Goal: Task Accomplishment & Management: Use online tool/utility

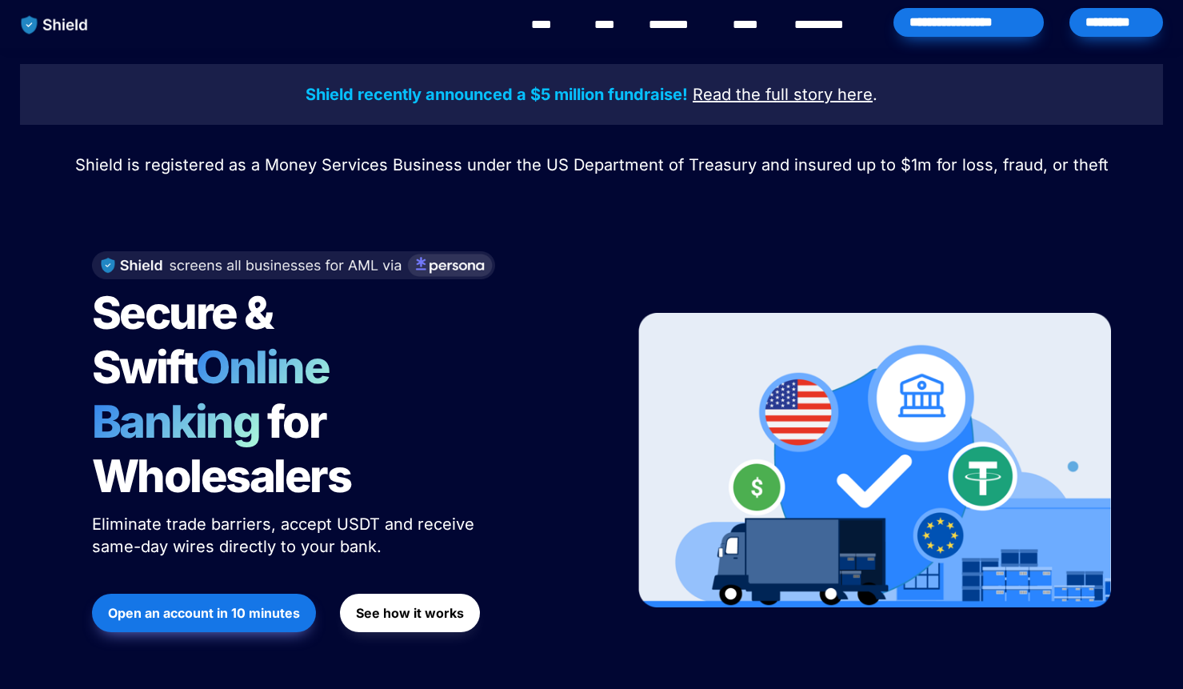
click at [546, 26] on link "****" at bounding box center [549, 24] width 36 height 19
click at [1101, 21] on div "*********" at bounding box center [1117, 22] width 94 height 29
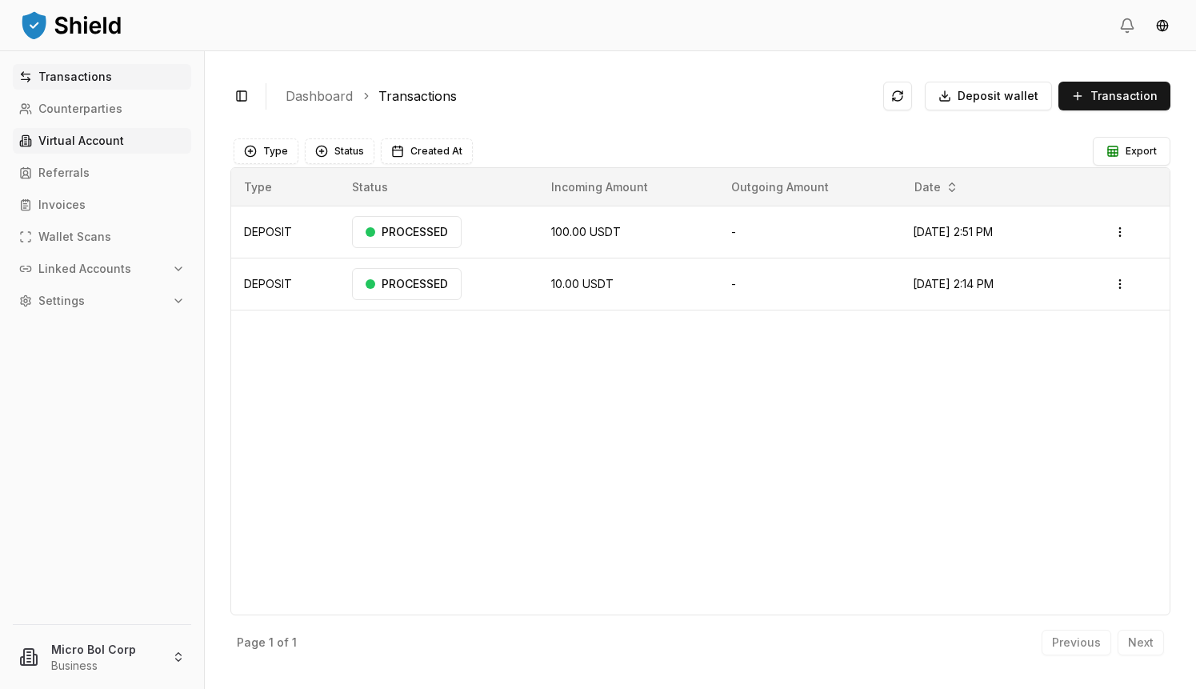
click at [75, 142] on p "Virtual Account" at bounding box center [81, 140] width 86 height 11
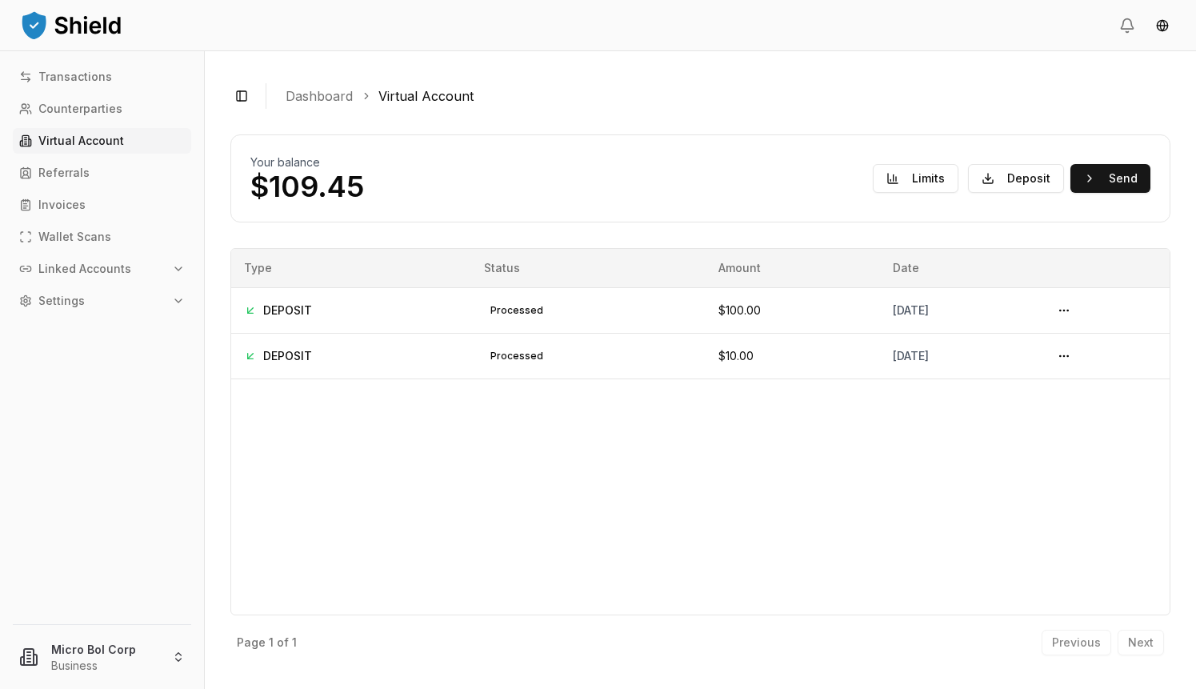
click at [62, 137] on p "Virtual Account" at bounding box center [81, 140] width 86 height 11
click at [75, 270] on p "Linked Accounts" at bounding box center [84, 268] width 93 height 11
click at [66, 326] on p "Bank Accounts" at bounding box center [81, 324] width 83 height 11
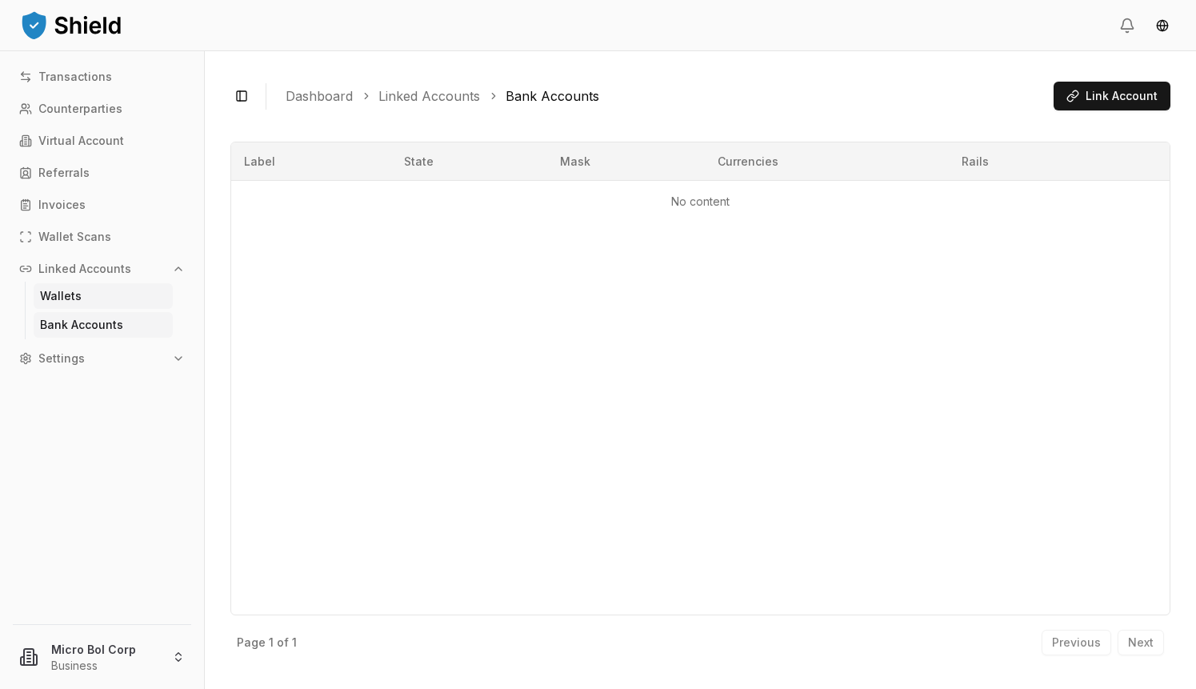
click at [59, 294] on p "Wallets" at bounding box center [61, 295] width 42 height 11
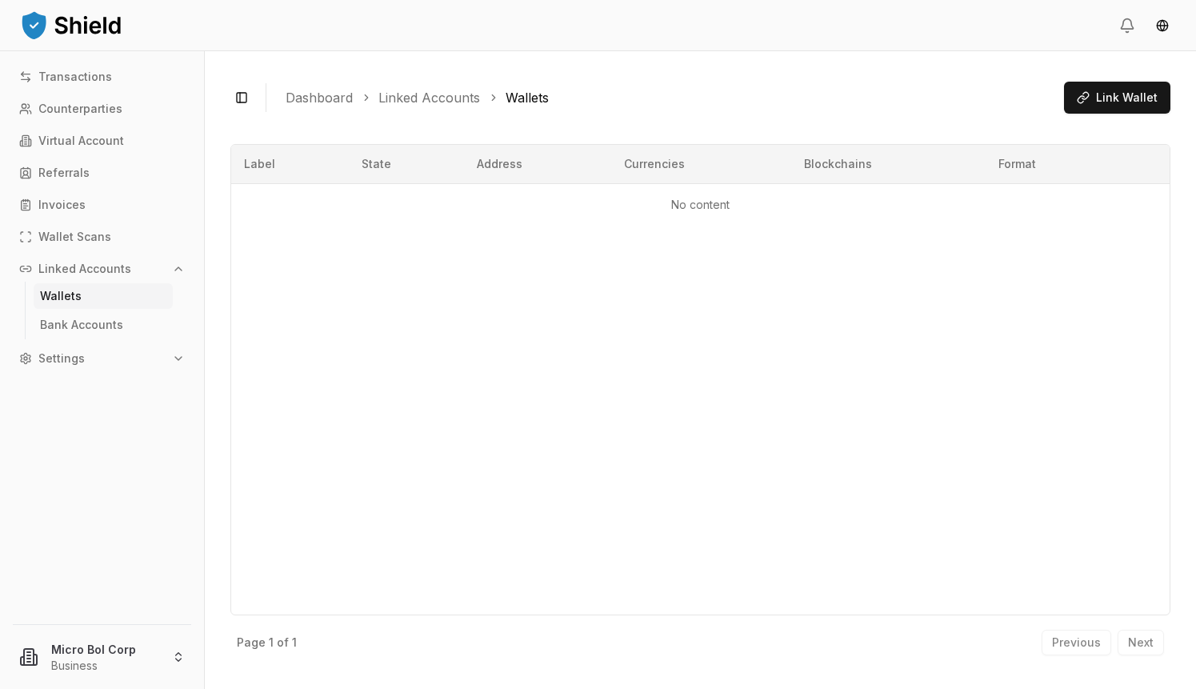
click at [61, 292] on p "Wallets" at bounding box center [61, 295] width 42 height 11
click at [1110, 94] on span "Link Wallet" at bounding box center [1127, 98] width 62 height 16
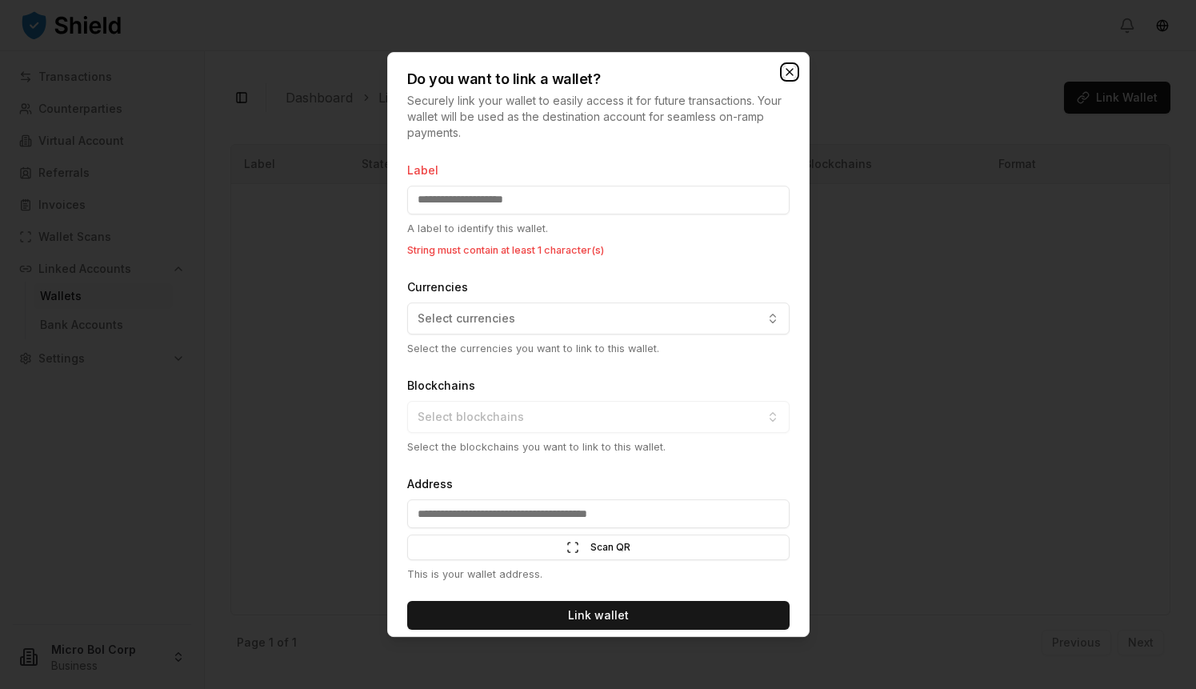
click at [788, 75] on icon "button" at bounding box center [789, 72] width 13 height 13
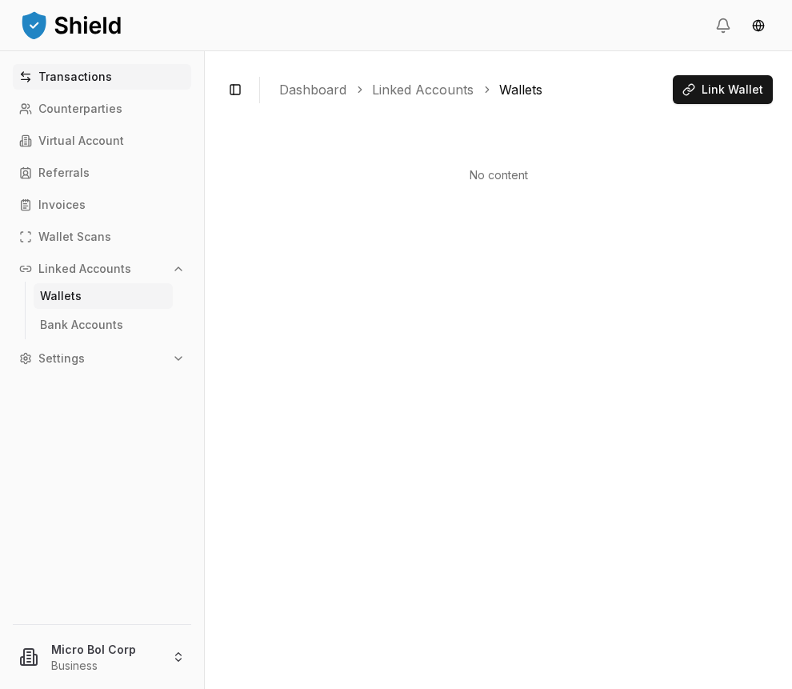
click at [95, 80] on p "Transactions" at bounding box center [75, 76] width 74 height 11
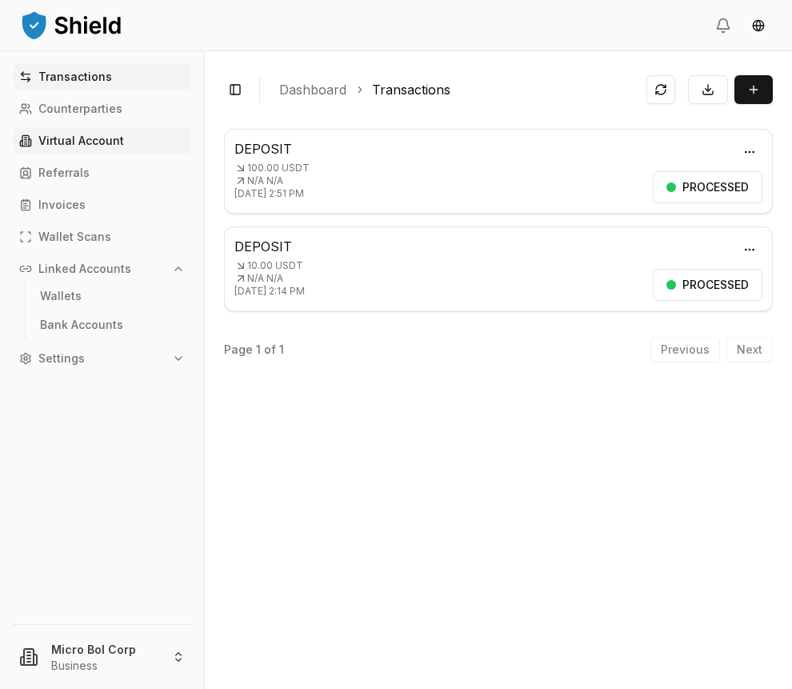
click at [98, 139] on p "Virtual Account" at bounding box center [81, 140] width 86 height 11
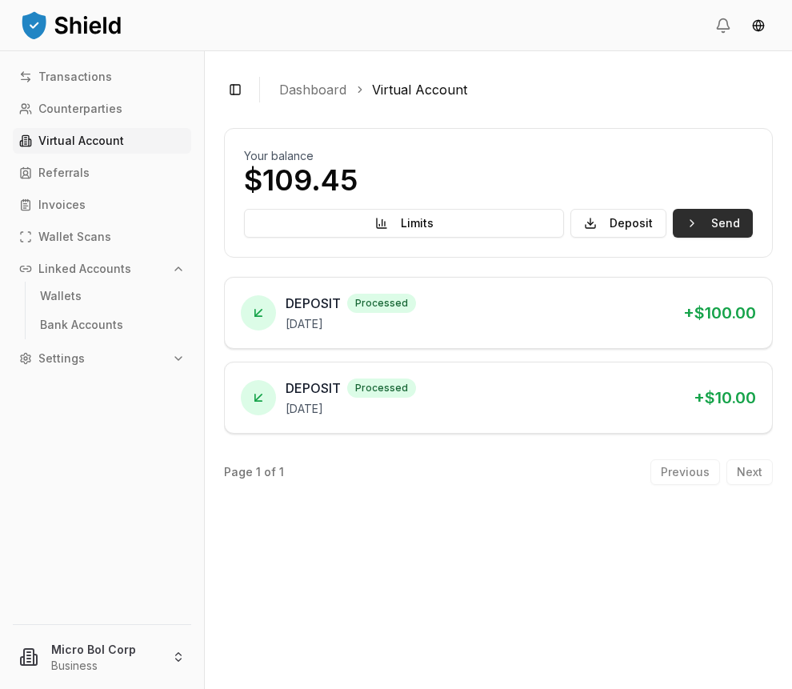
click at [694, 227] on button "Send" at bounding box center [713, 223] width 80 height 29
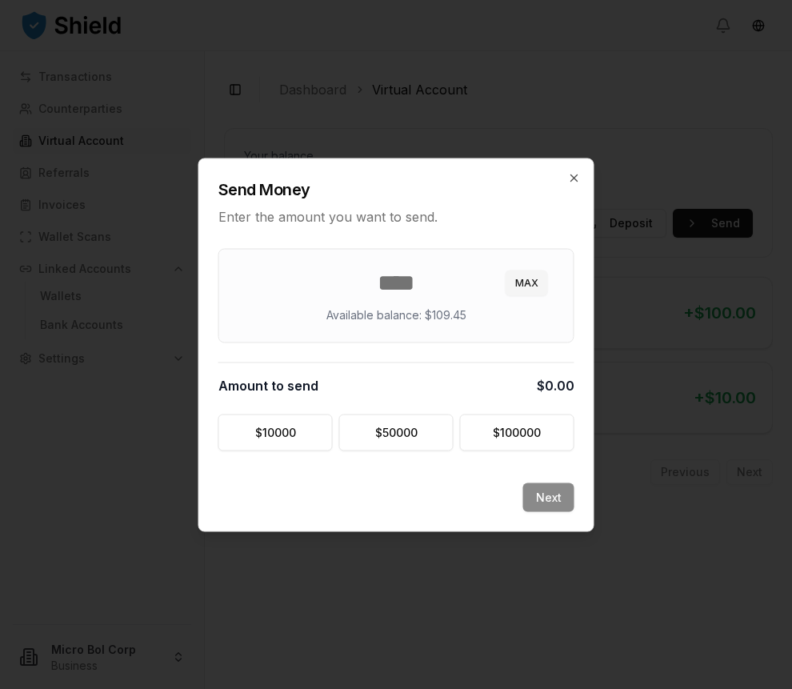
click at [403, 134] on div at bounding box center [396, 344] width 792 height 689
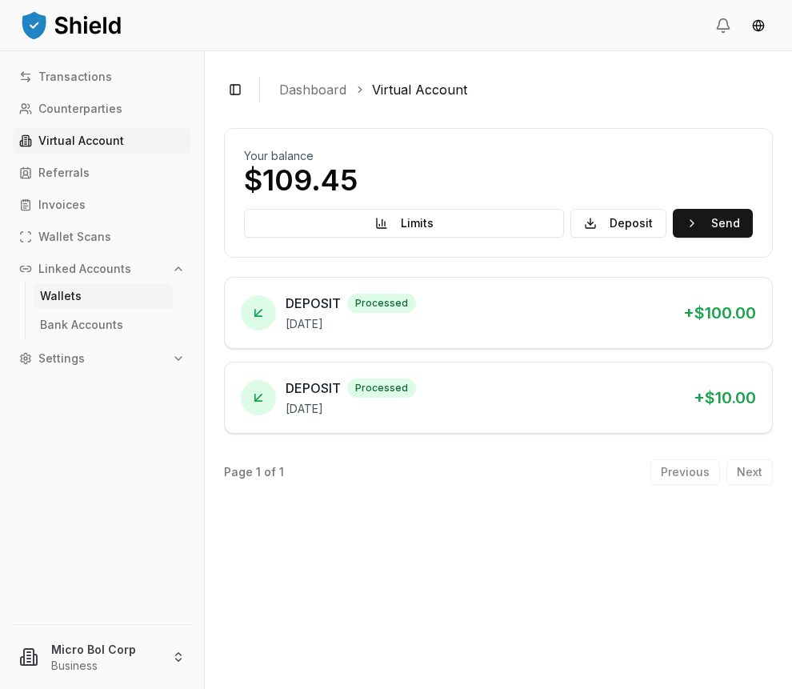
click at [81, 294] on link "Wallets" at bounding box center [103, 296] width 139 height 26
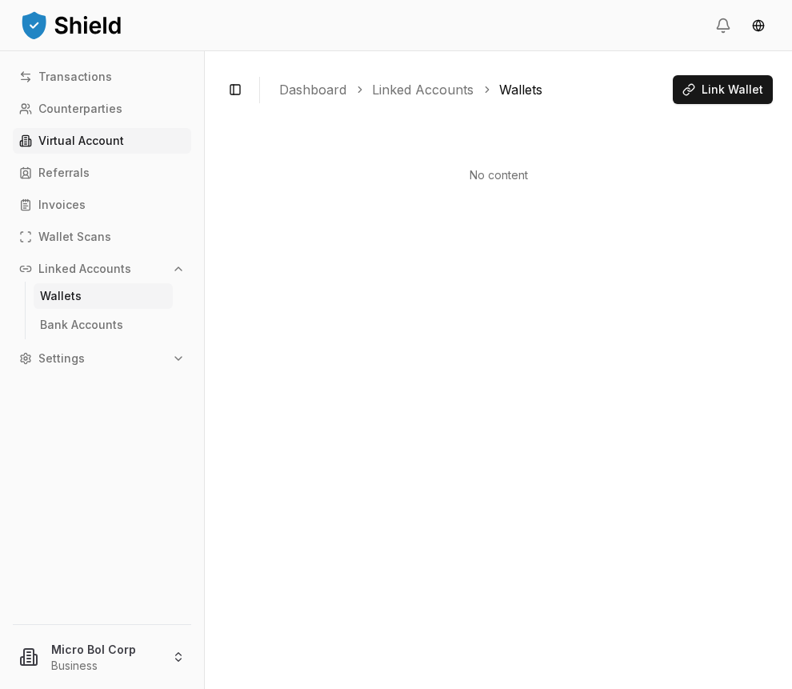
click at [100, 145] on p "Virtual Account" at bounding box center [81, 140] width 86 height 11
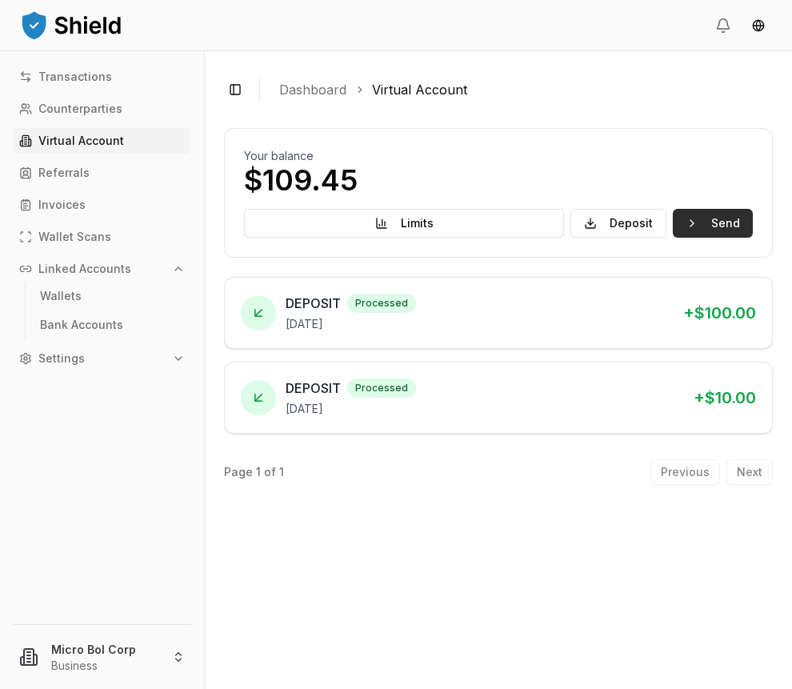
click at [706, 232] on button "Send" at bounding box center [713, 223] width 80 height 29
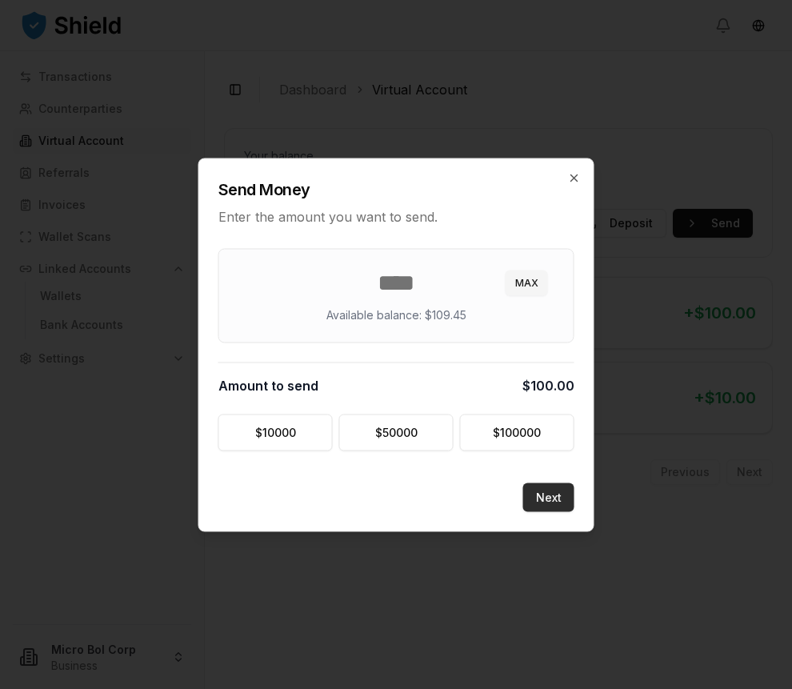
type input "***"
click at [550, 499] on button "Next" at bounding box center [548, 496] width 51 height 29
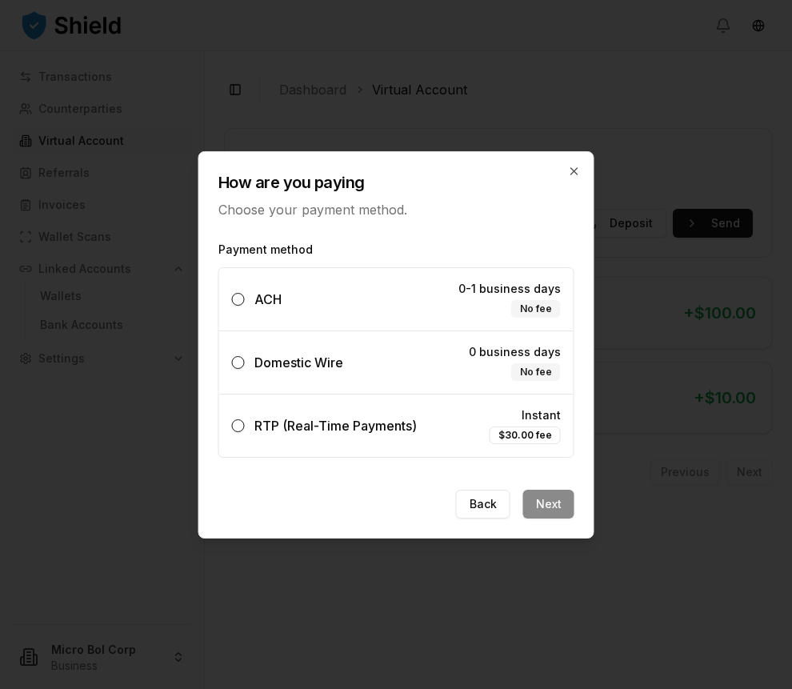
click at [242, 362] on button "Domestic Wire 0 business days No fee" at bounding box center [238, 362] width 13 height 13
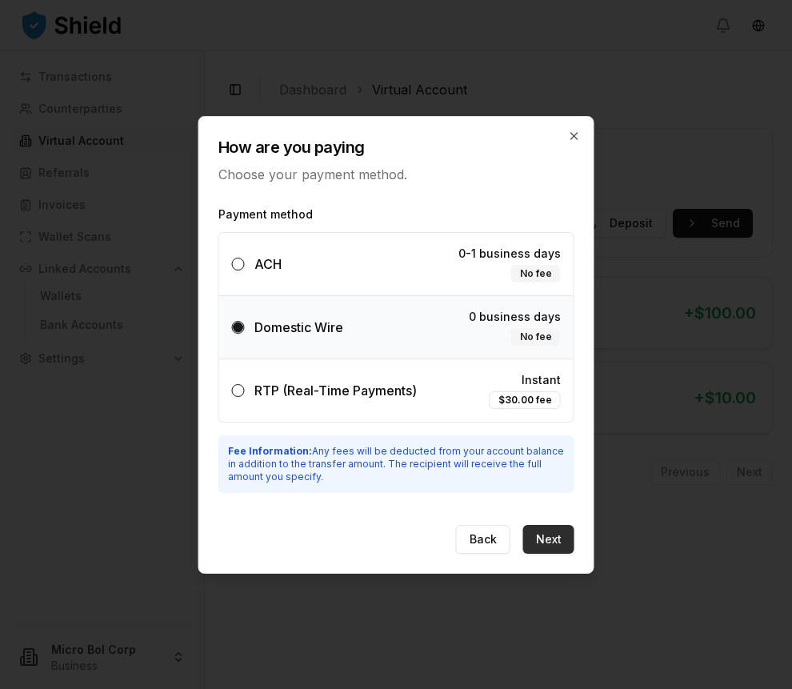
click at [555, 543] on button "Next" at bounding box center [548, 539] width 51 height 29
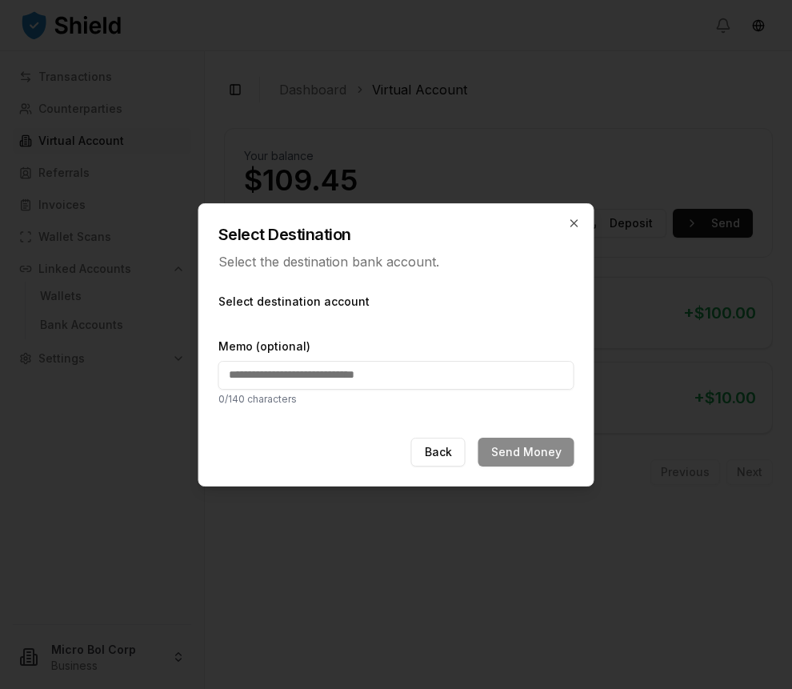
click at [338, 382] on input "Memo (optional)" at bounding box center [396, 375] width 356 height 29
click at [283, 259] on p "Select the destination bank account." at bounding box center [396, 261] width 356 height 19
click at [275, 299] on label "Select destination account" at bounding box center [396, 302] width 356 height 16
click at [379, 377] on input "Memo (optional)" at bounding box center [396, 375] width 356 height 29
type input "***"
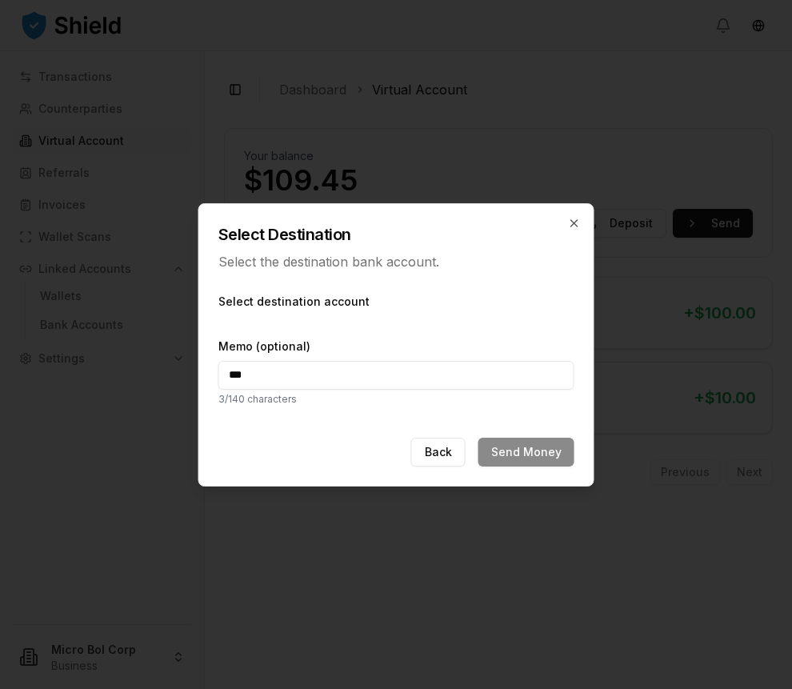
click at [514, 454] on div "Back Send Money" at bounding box center [396, 462] width 394 height 48
click at [406, 395] on p "3 /140 characters" at bounding box center [396, 399] width 356 height 13
click at [386, 302] on label "Select destination account" at bounding box center [396, 302] width 356 height 16
click at [410, 250] on div "Select Destination Select the destination bank account." at bounding box center [396, 237] width 394 height 67
click at [566, 221] on div "Select Destination Select the destination bank account." at bounding box center [396, 237] width 394 height 67
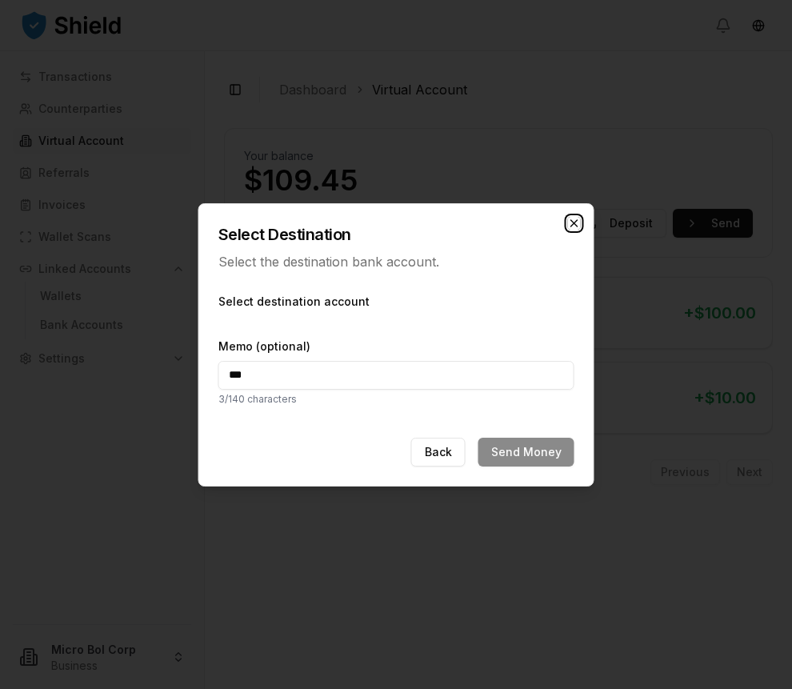
click at [571, 218] on icon "button" at bounding box center [574, 223] width 13 height 13
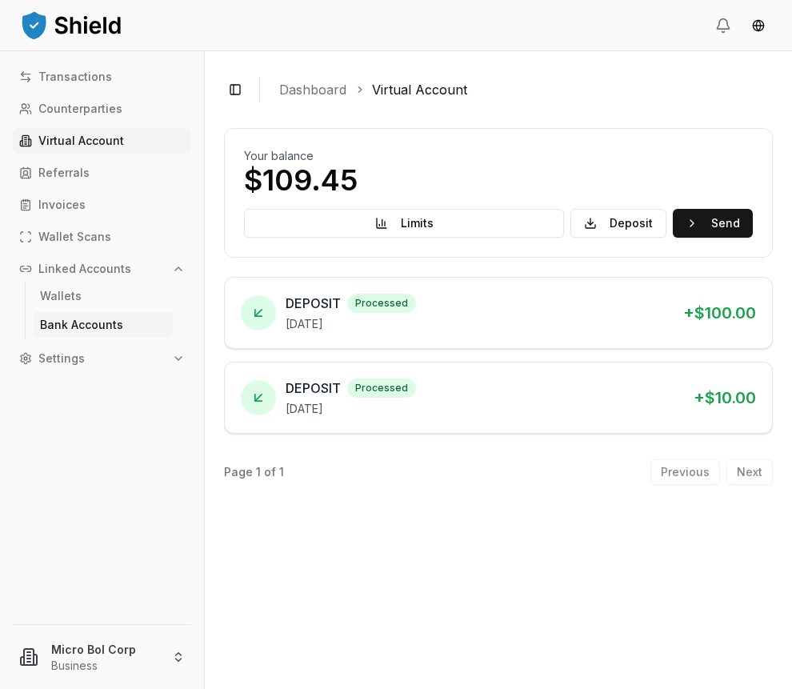
click at [66, 319] on p "Bank Accounts" at bounding box center [81, 324] width 83 height 11
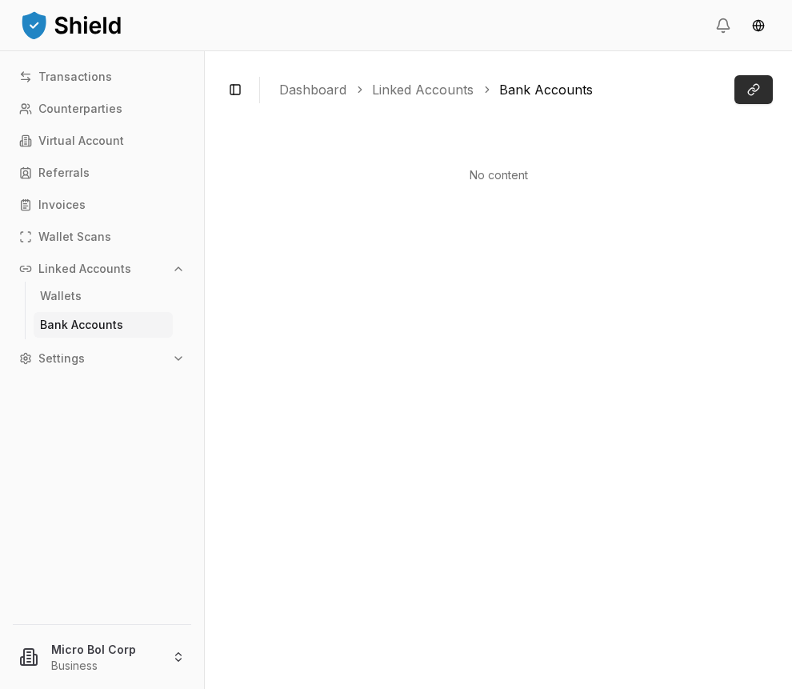
click at [737, 98] on button "Link Account" at bounding box center [753, 89] width 38 height 29
click at [114, 150] on link "Virtual Account" at bounding box center [102, 141] width 178 height 26
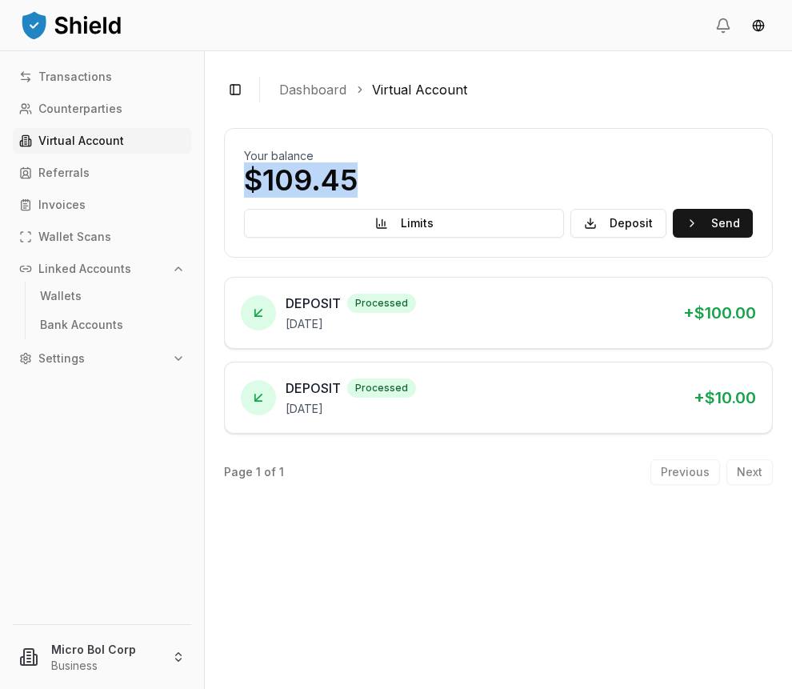
drag, startPoint x: 364, startPoint y: 182, endPoint x: 244, endPoint y: 178, distance: 120.1
click at [244, 178] on p "$109.45" at bounding box center [498, 180] width 509 height 32
click at [367, 184] on p "$109.45" at bounding box center [498, 180] width 509 height 32
click at [315, 322] on p "October 10, 2025" at bounding box center [478, 324] width 385 height 16
click at [430, 403] on p "October 10, 2025" at bounding box center [483, 409] width 395 height 16
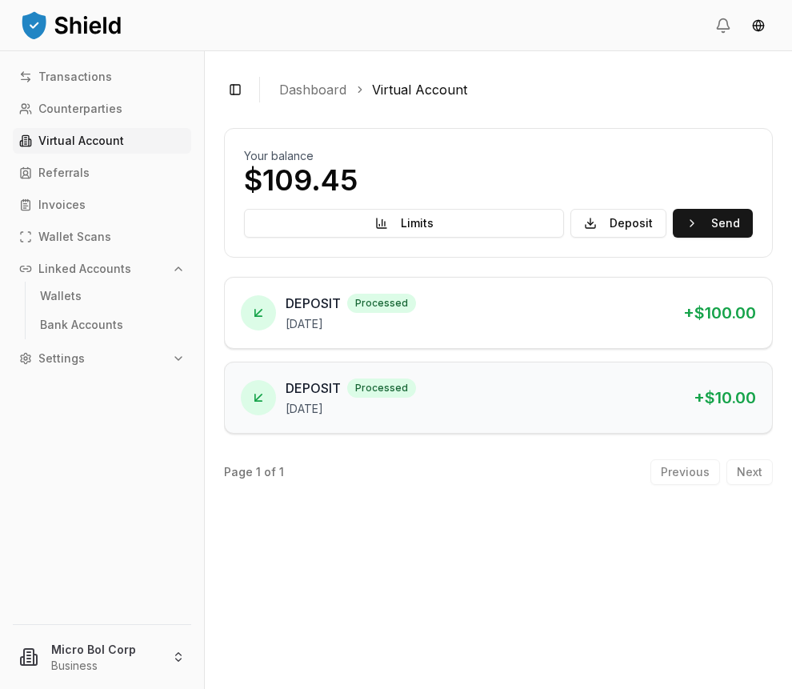
click at [324, 385] on span "DEPOSIT" at bounding box center [313, 387] width 55 height 19
click at [406, 329] on p "October 10, 2025" at bounding box center [478, 324] width 385 height 16
click at [310, 315] on div "DEPOSIT processed October 10, 2025" at bounding box center [478, 313] width 385 height 38
click at [95, 113] on p "Counterparties" at bounding box center [80, 108] width 84 height 11
